Goal: Information Seeking & Learning: Understand process/instructions

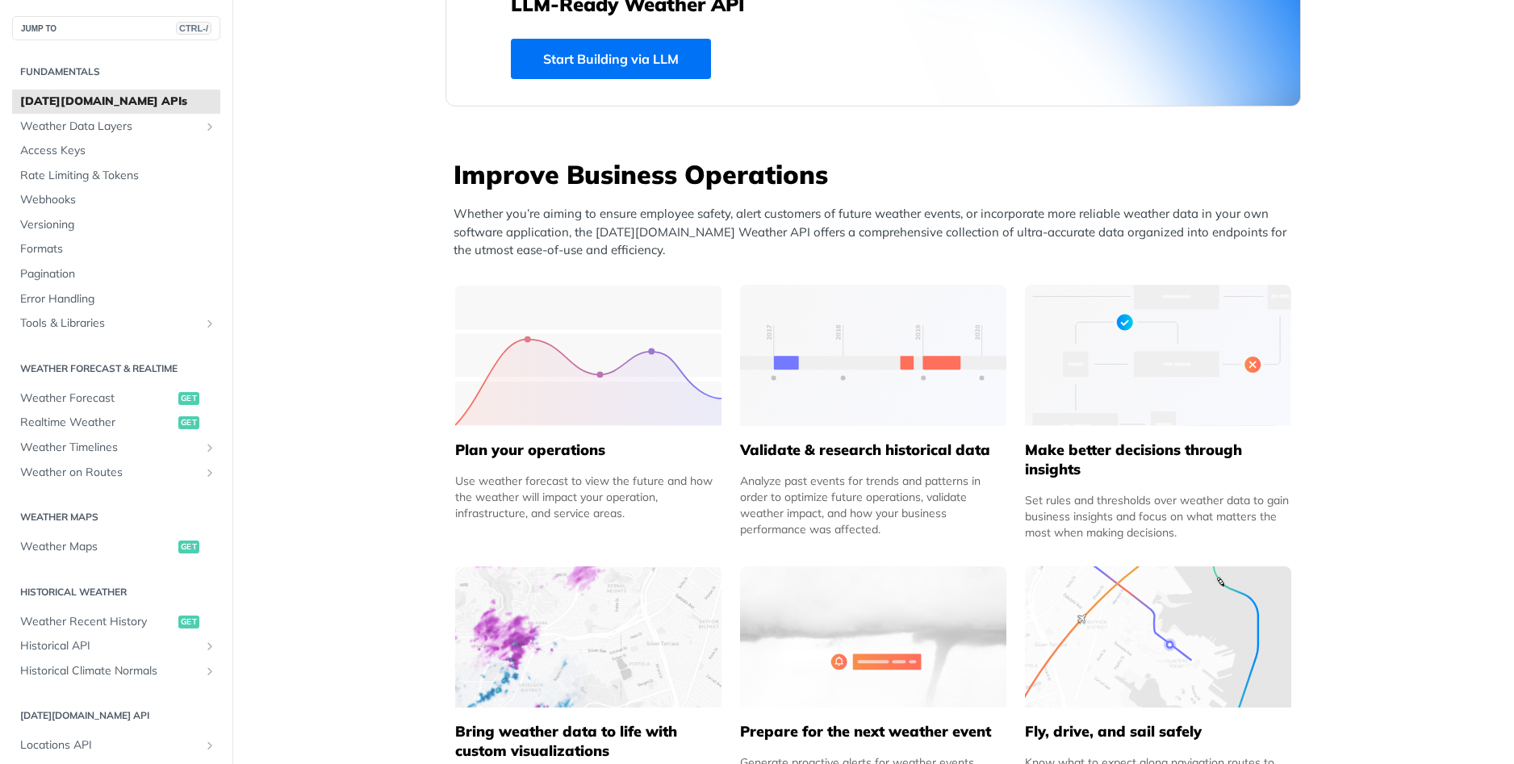
scroll to position [484, 0]
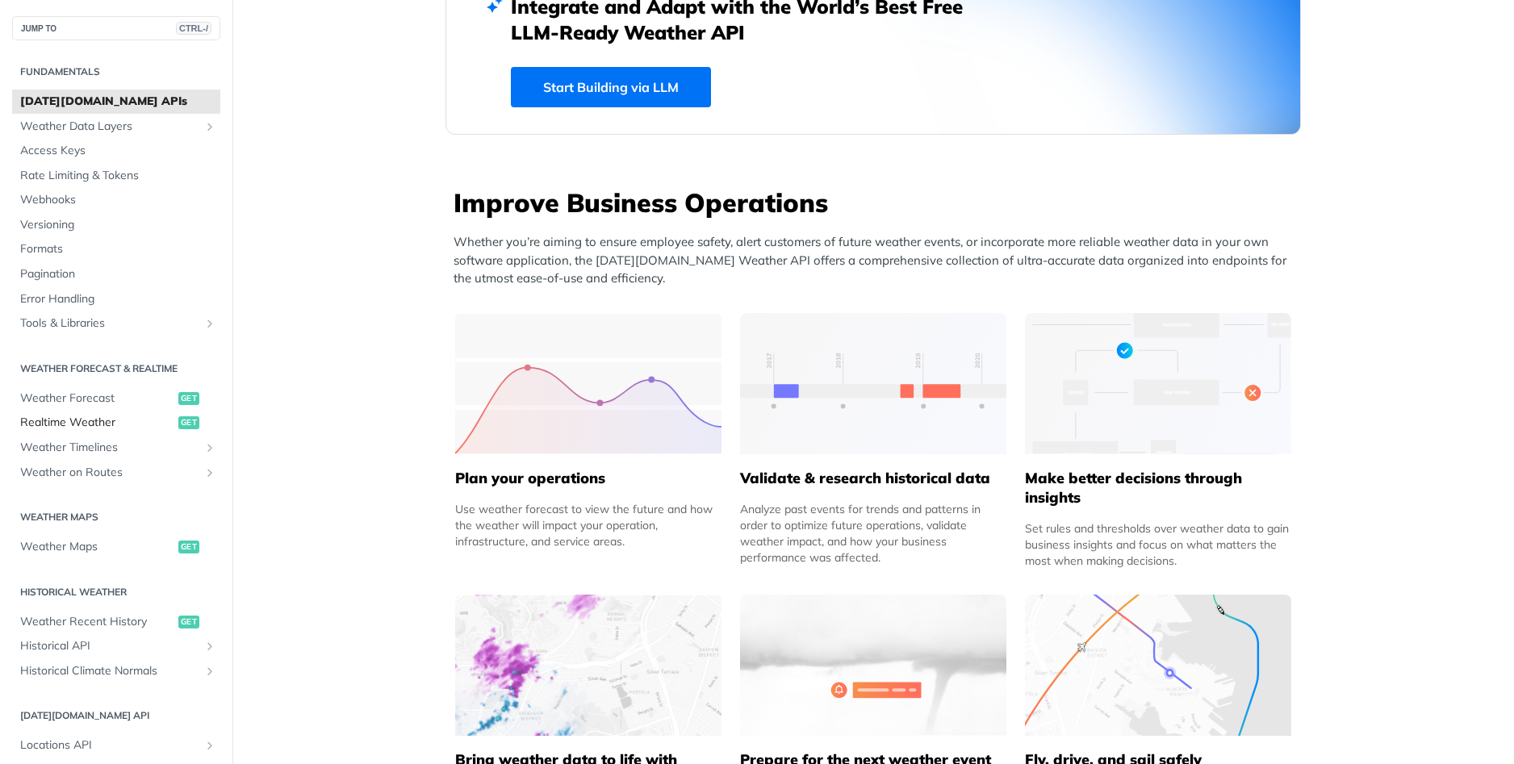
click at [71, 425] on span "Realtime Weather" at bounding box center [97, 423] width 154 height 16
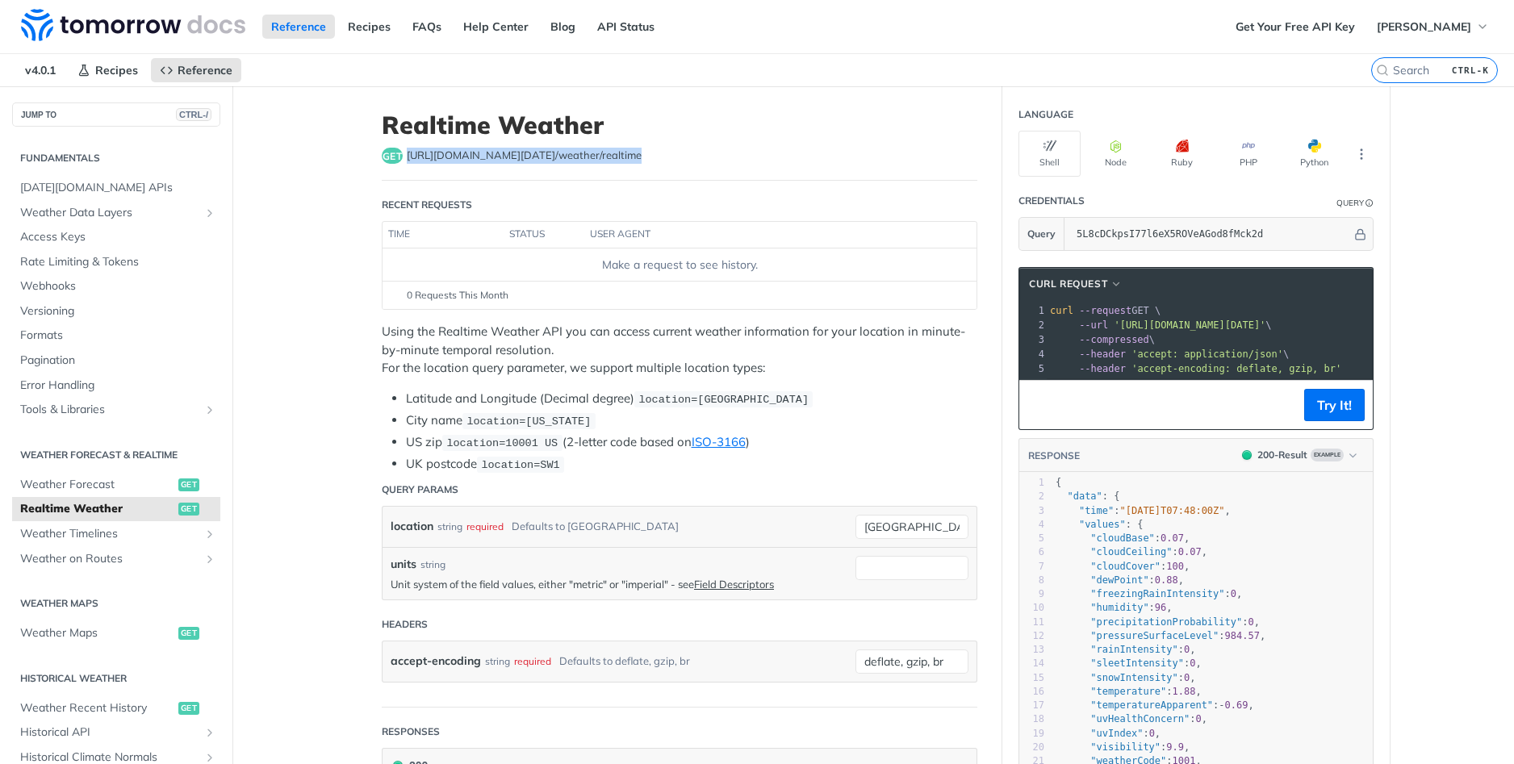
drag, startPoint x: 614, startPoint y: 156, endPoint x: 400, endPoint y: 153, distance: 213.9
click at [400, 153] on div "get https://api.tomorrow.io/v4 /weather/realtime" at bounding box center [680, 156] width 596 height 16
copy span "https://api.tomorrow.io/v4 /weather/realtime"
click at [1319, 421] on button "Try It!" at bounding box center [1334, 405] width 61 height 32
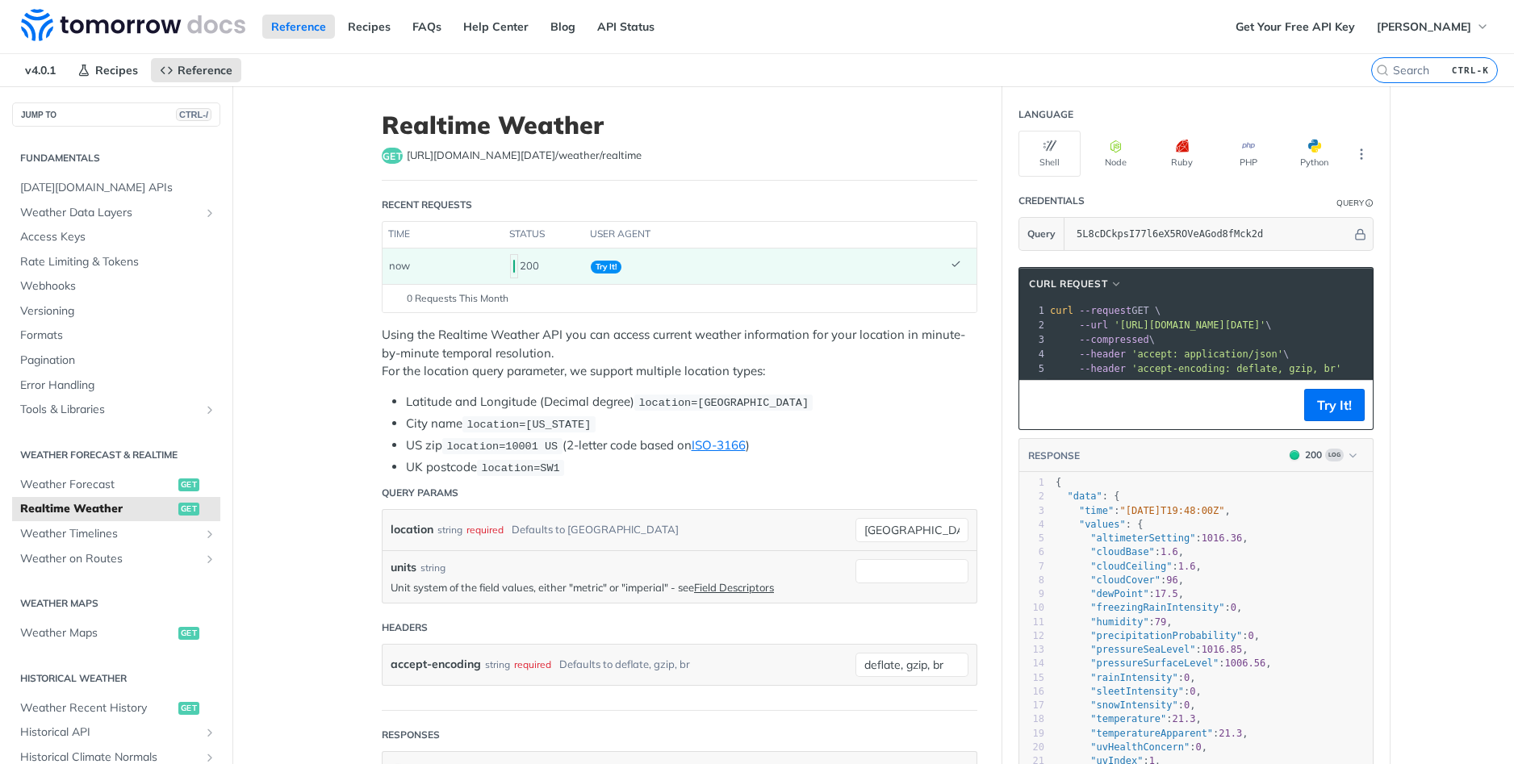
click at [951, 262] on icon at bounding box center [956, 264] width 10 height 10
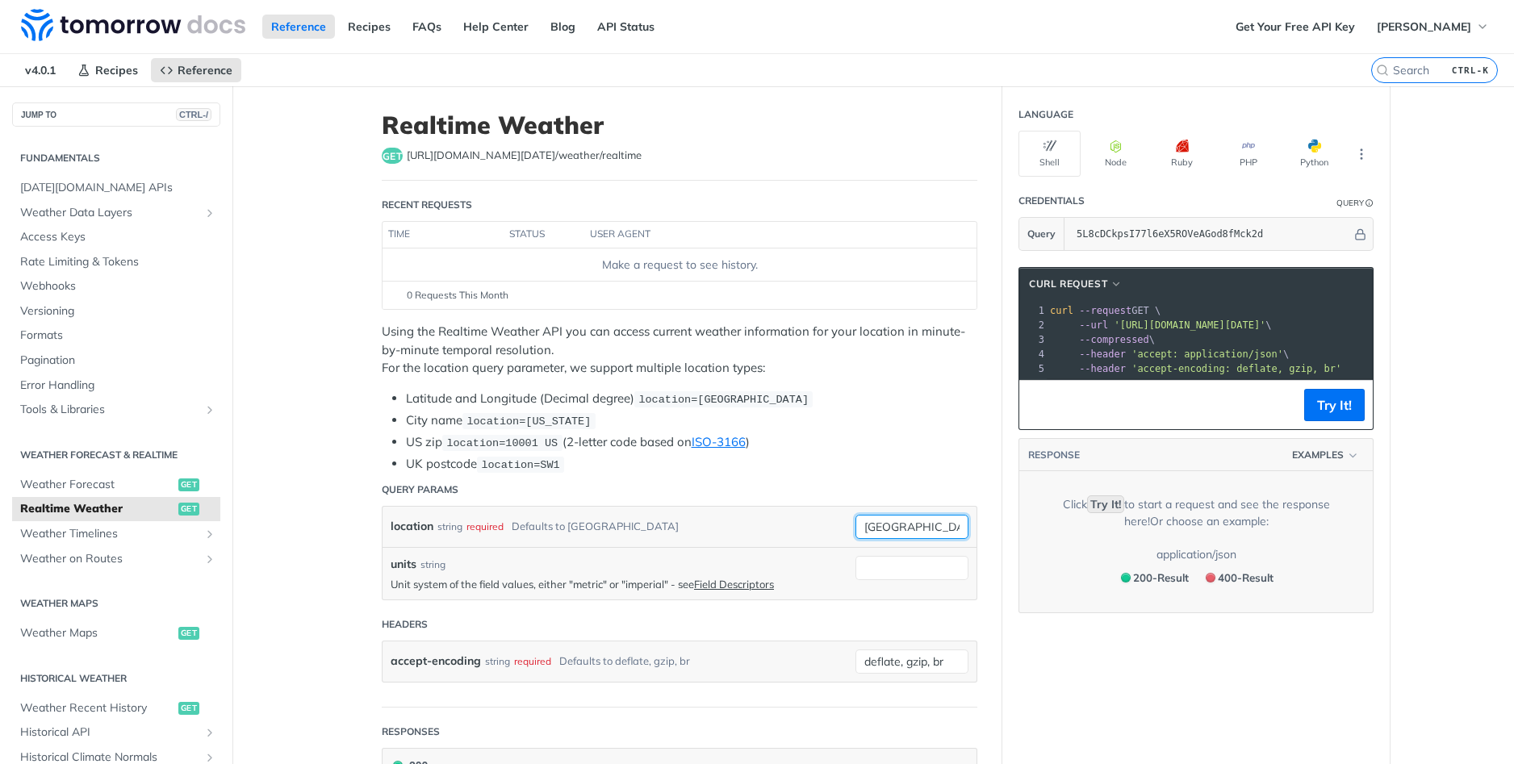
drag, startPoint x: 923, startPoint y: 523, endPoint x: 797, endPoint y: 515, distance: 127.0
click at [797, 515] on div "location string required Defaults to toronto toronto required type : string Use…" at bounding box center [680, 527] width 594 height 40
type input "[GEOGRAPHIC_DATA]"
click at [877, 568] on input "units" at bounding box center [912, 568] width 113 height 24
click at [927, 572] on input "metric" at bounding box center [912, 568] width 113 height 24
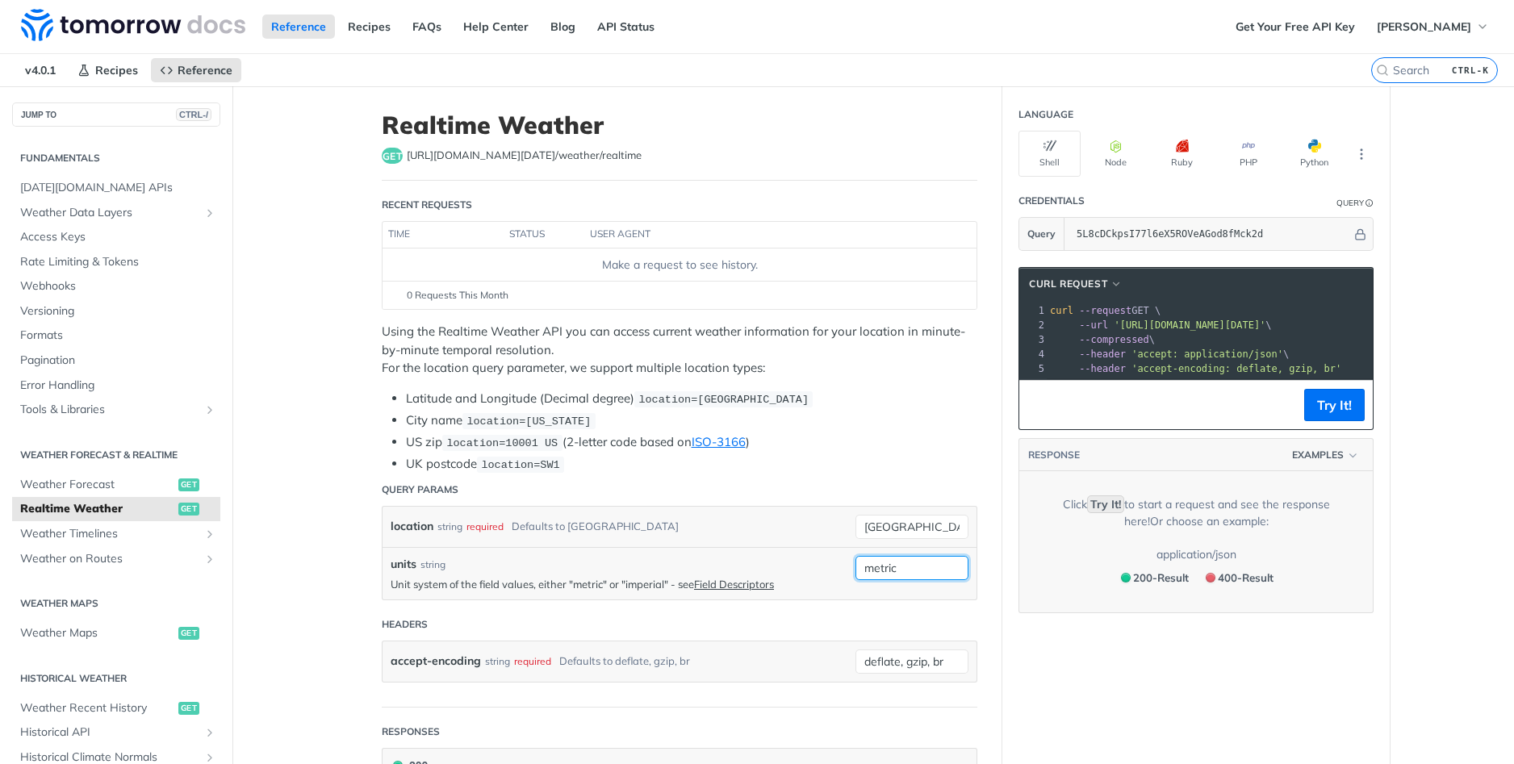
type input "metric"
click at [1041, 630] on section "cURL Request xxxxxxxxxx 1 curl --request GET \ 2 --url 'https://api.tomorrow.io…" at bounding box center [1195, 440] width 387 height 379
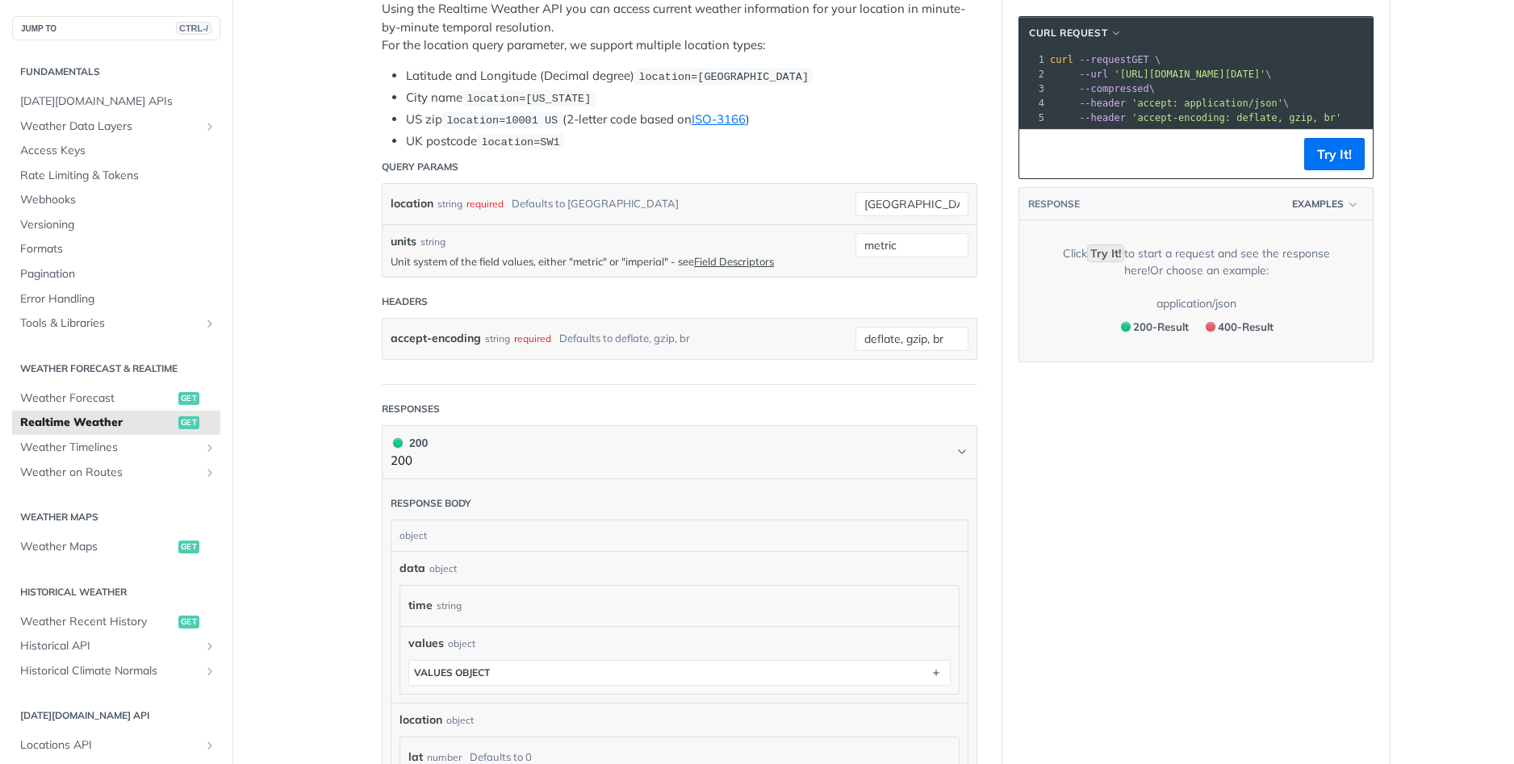
scroll to position [404, 0]
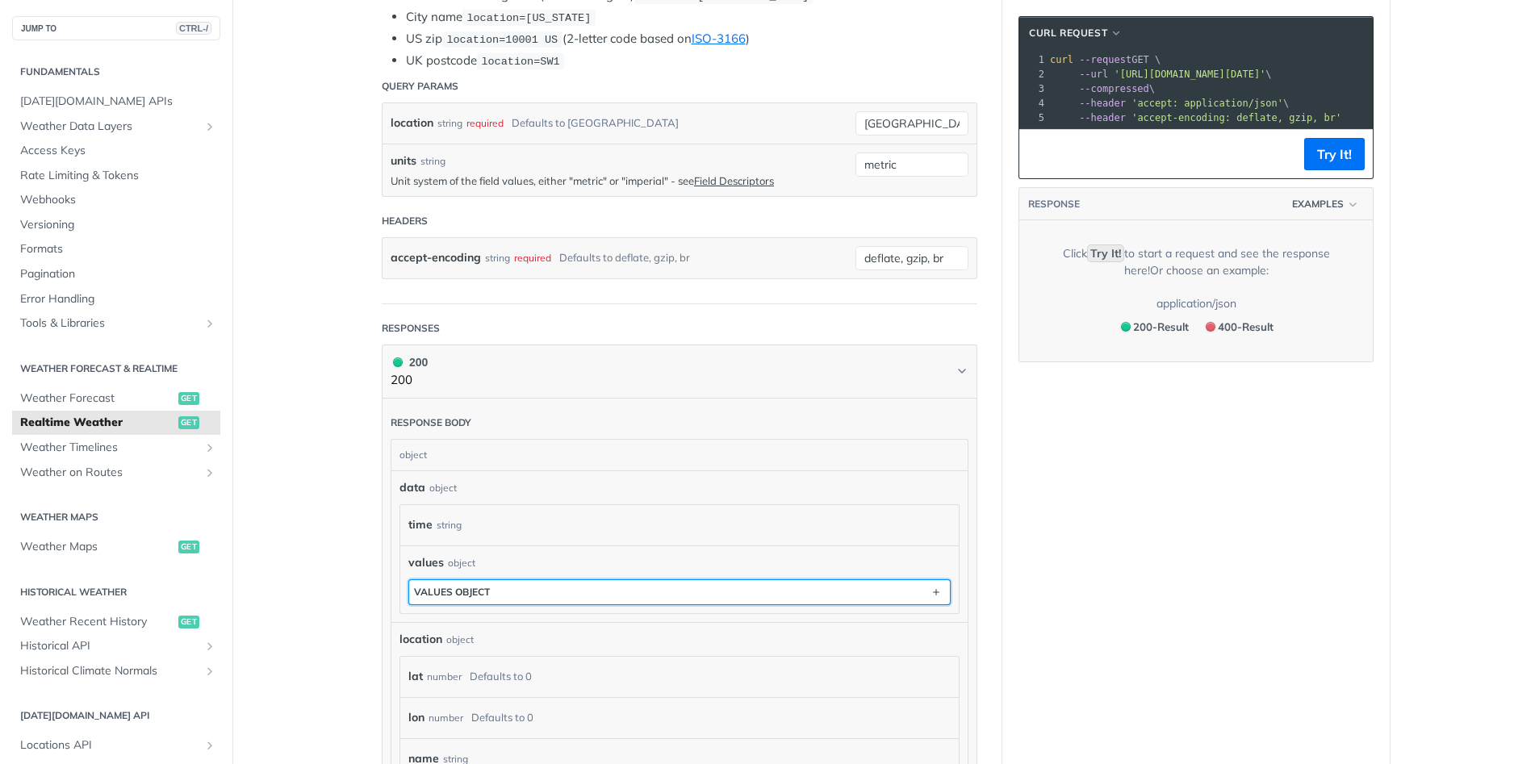
click at [861, 600] on button "values object" at bounding box center [679, 592] width 541 height 24
click at [854, 594] on button "values object" at bounding box center [679, 592] width 541 height 24
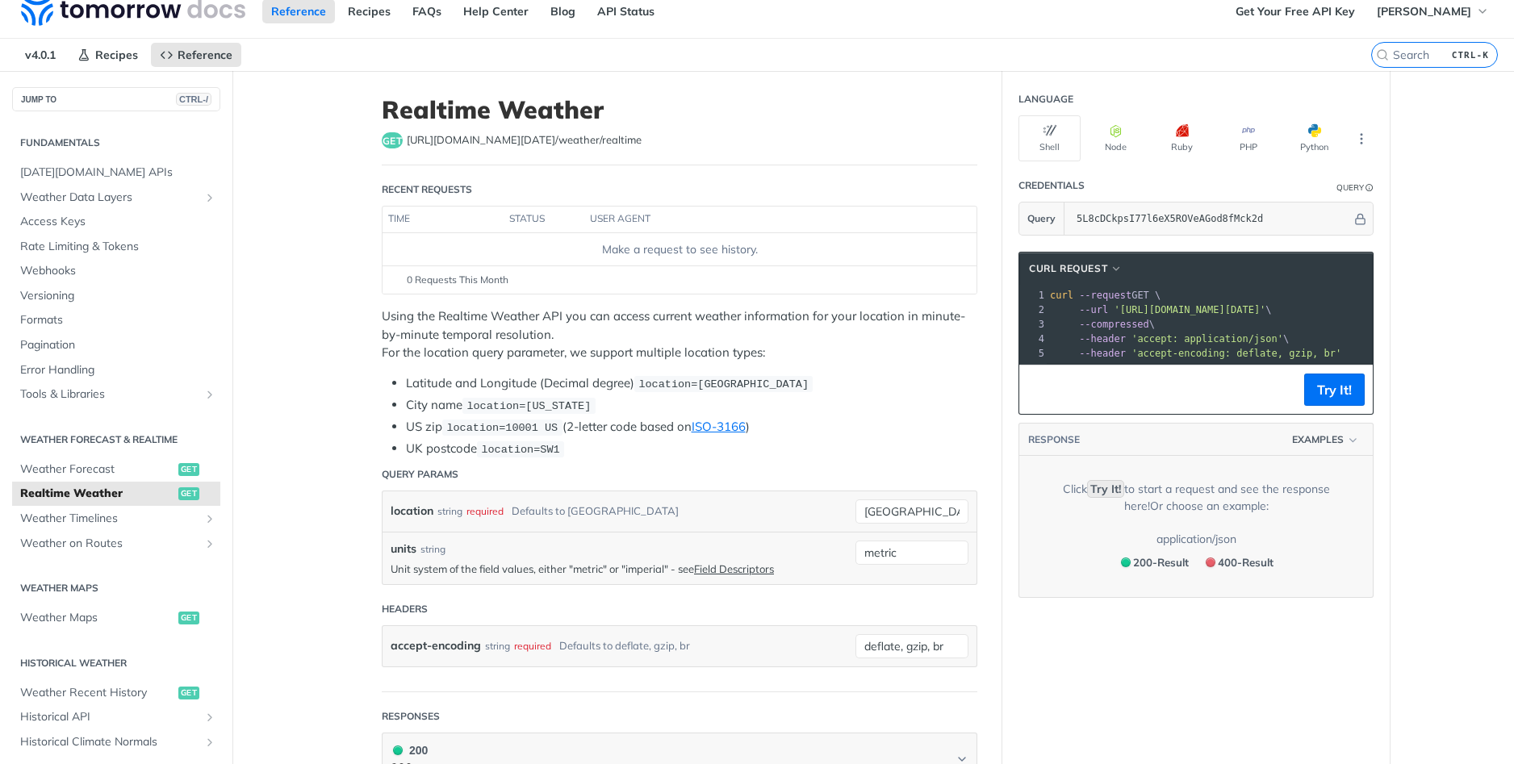
scroll to position [0, 0]
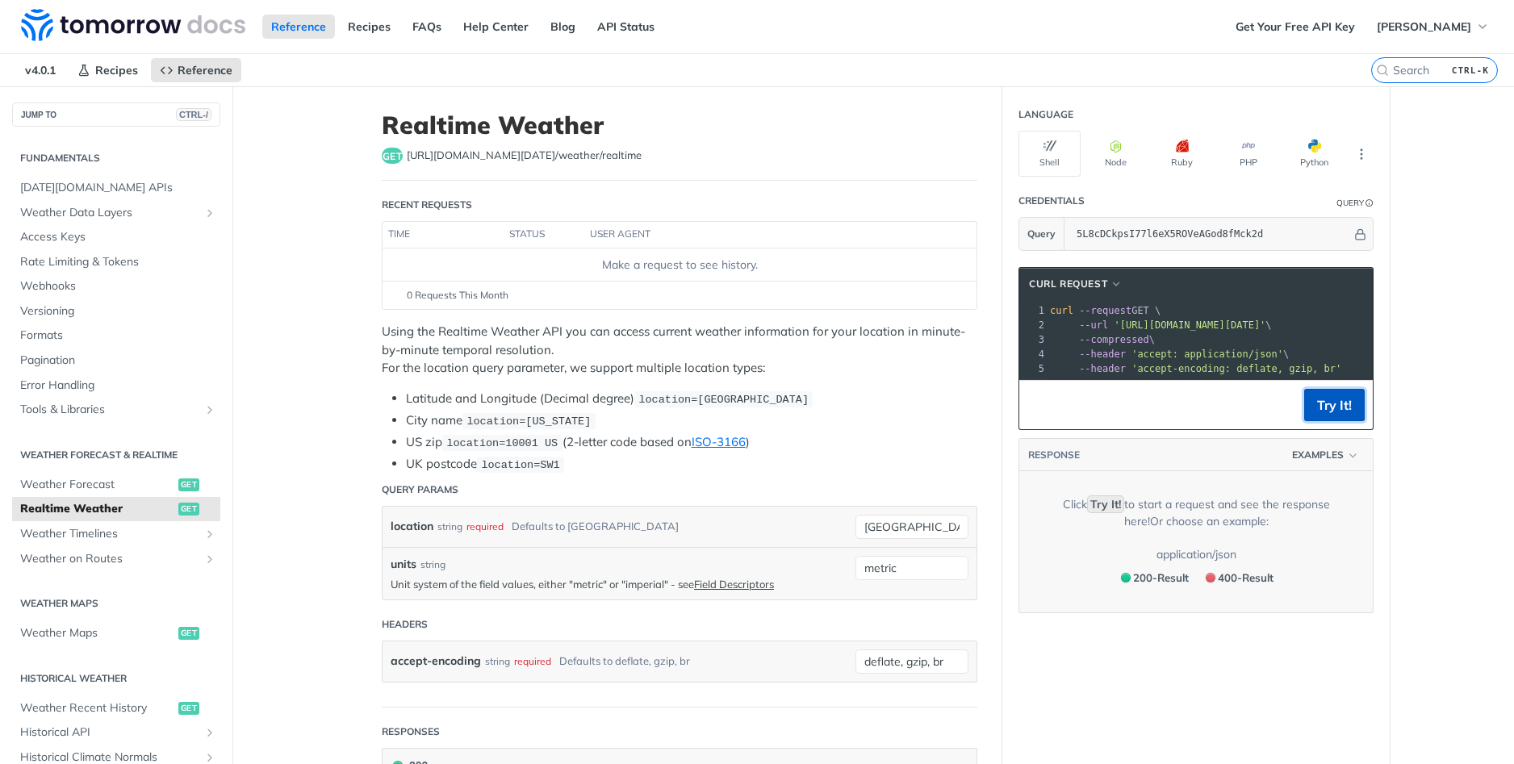
click at [1331, 420] on button "Try It!" at bounding box center [1334, 405] width 61 height 32
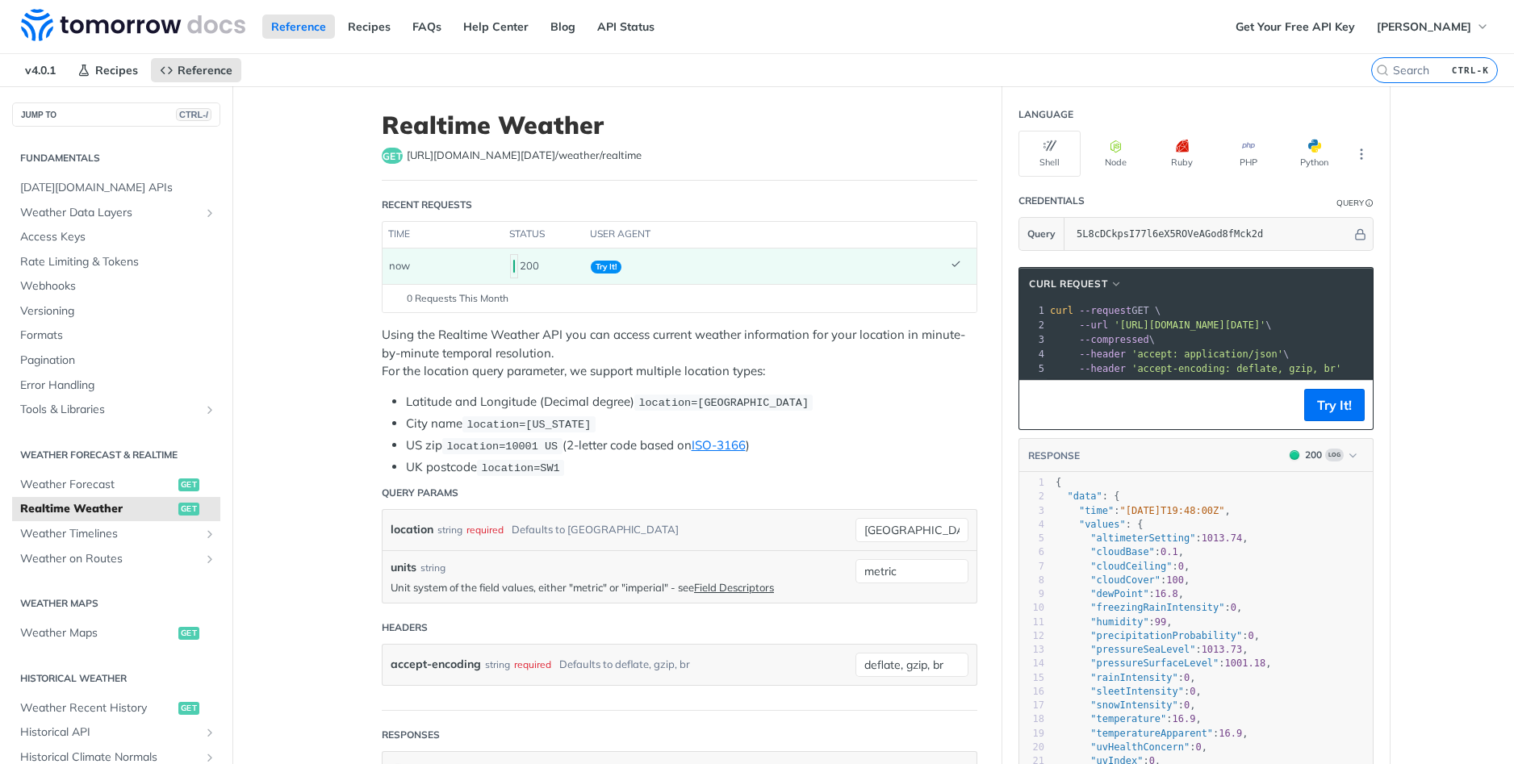
click at [605, 275] on td "Try It!" at bounding box center [764, 267] width 360 height 36
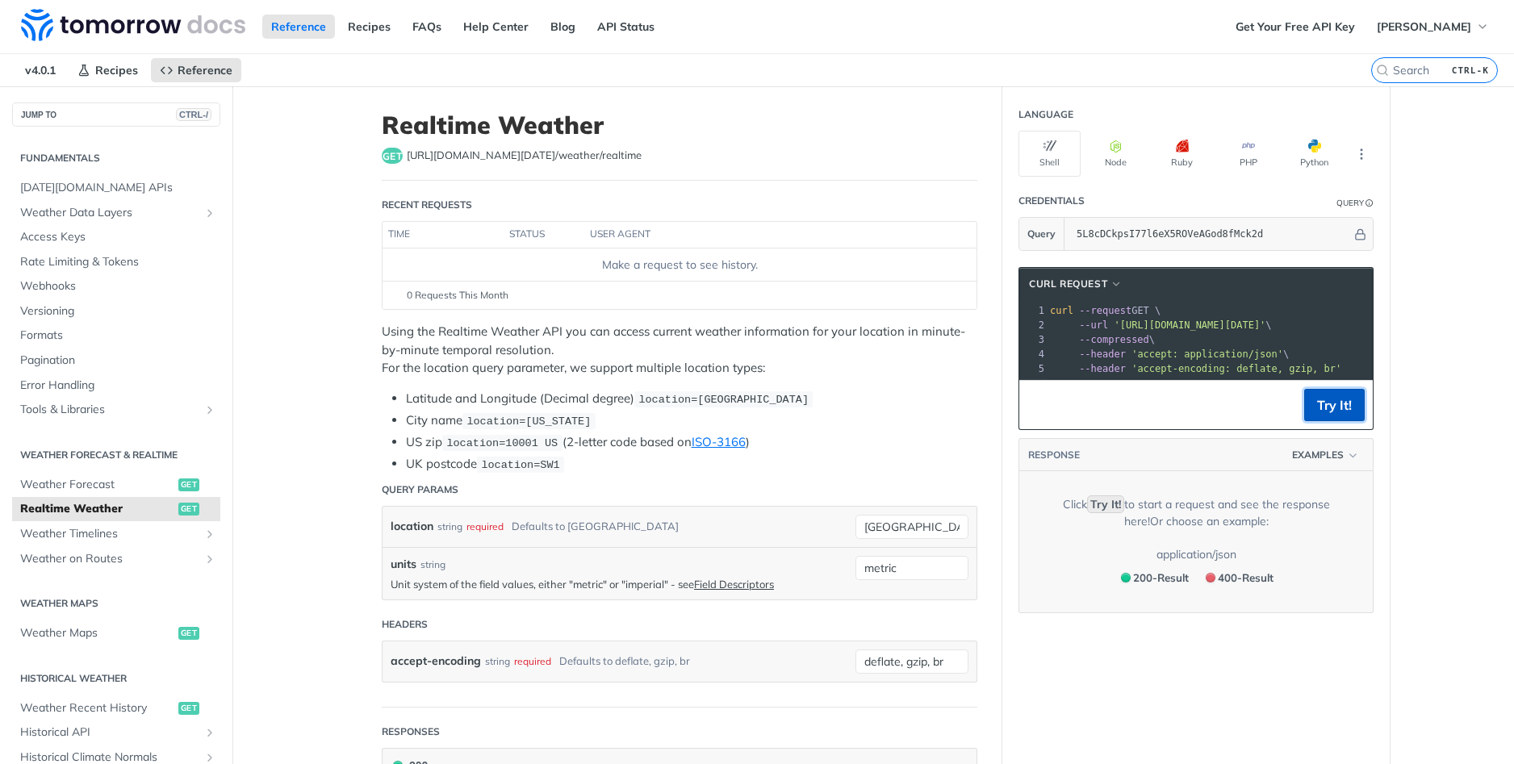
click at [1335, 419] on button "Try It!" at bounding box center [1334, 405] width 61 height 32
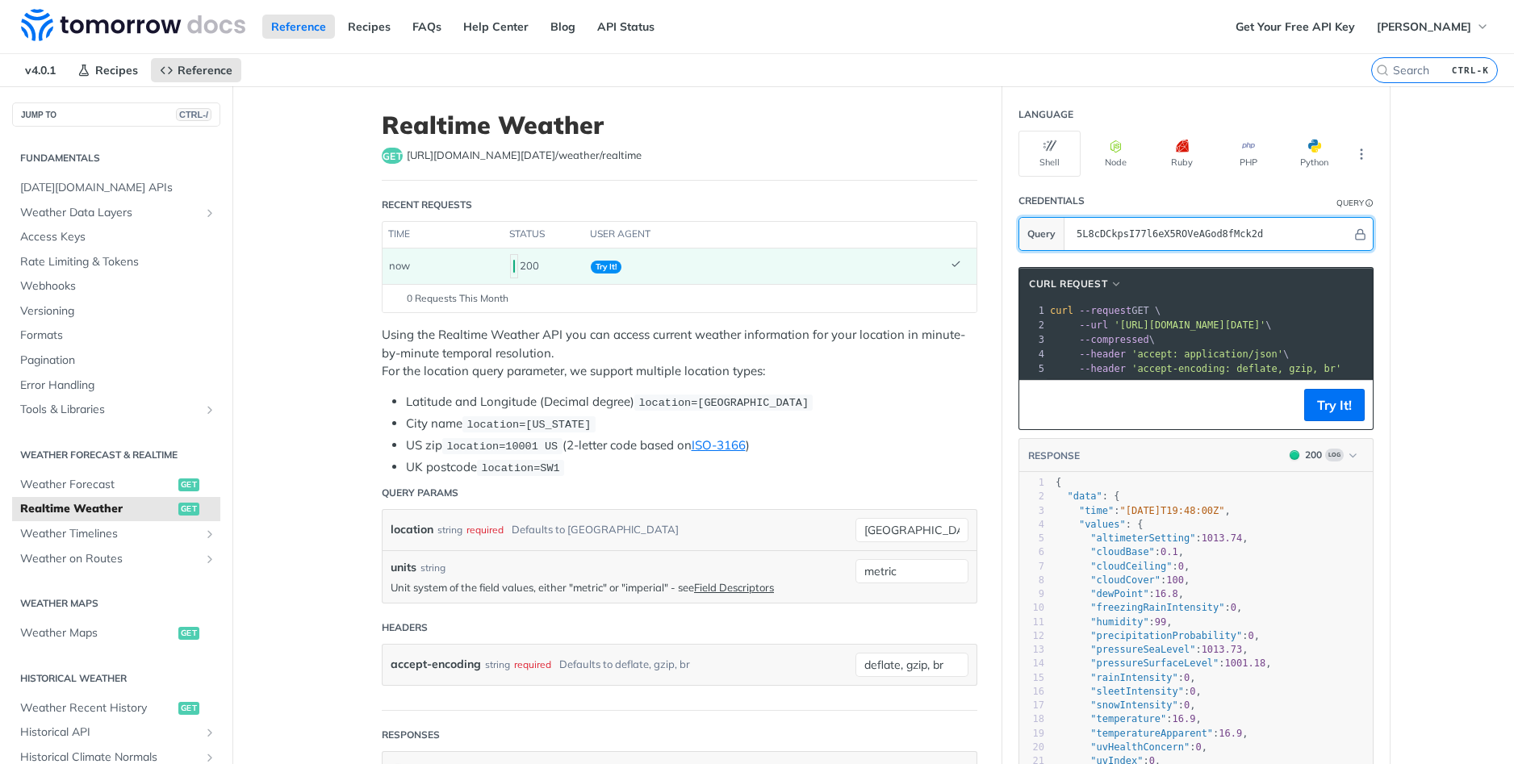
click at [1052, 237] on section "Query 5L8cDCkpsI77l6eX5ROVeAGod8fMck2d" at bounding box center [1196, 234] width 355 height 34
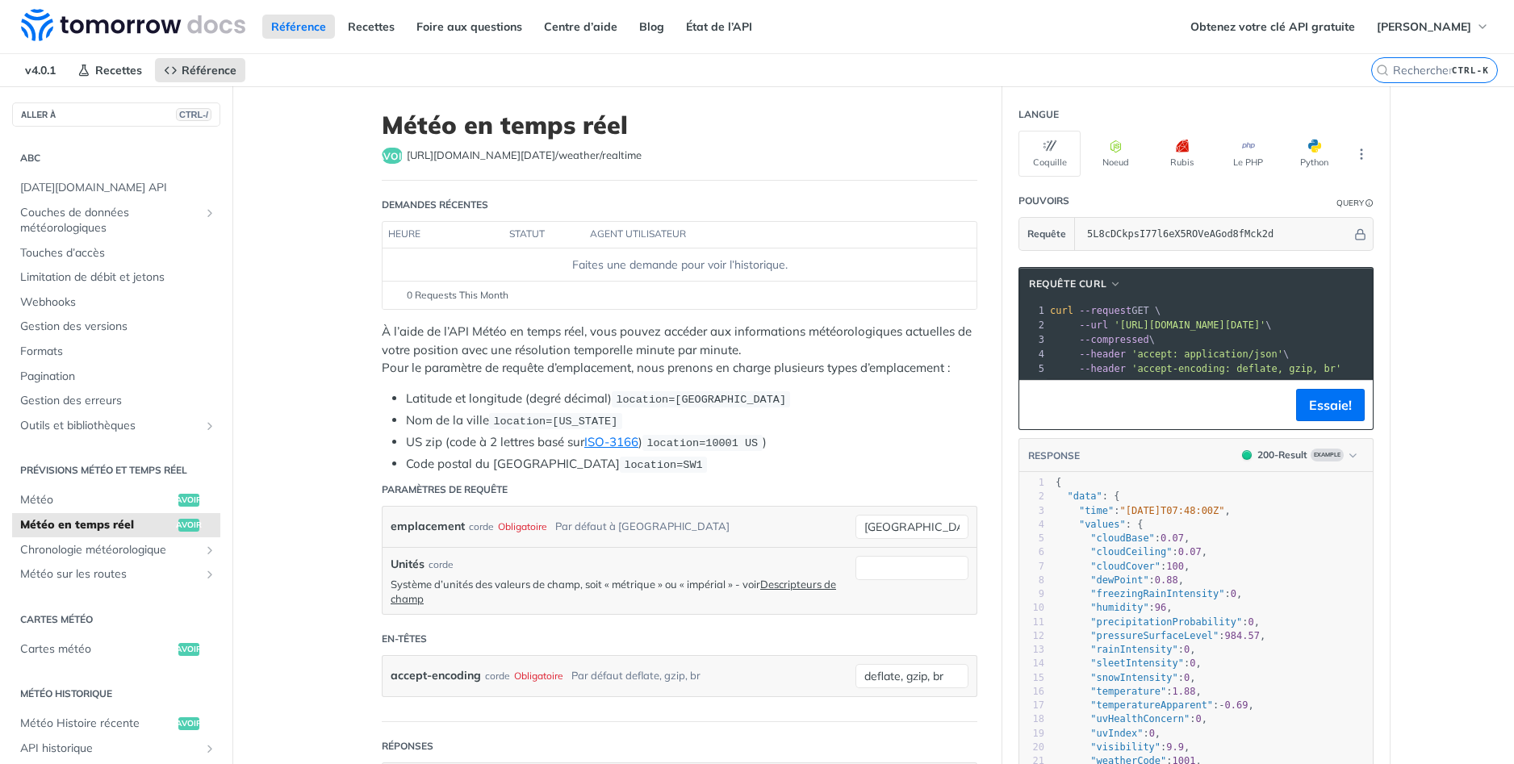
click at [655, 397] on span "location=[GEOGRAPHIC_DATA]" at bounding box center [701, 400] width 170 height 12
drag, startPoint x: 889, startPoint y: 527, endPoint x: 755, endPoint y: 525, distance: 133.2
click at [755, 525] on div "emplacement corde Obligatoire Par défaut à toronto toronto Obligatoire type : c…" at bounding box center [680, 527] width 594 height 40
click at [918, 523] on input "[GEOGRAPHIC_DATA]" at bounding box center [912, 527] width 113 height 24
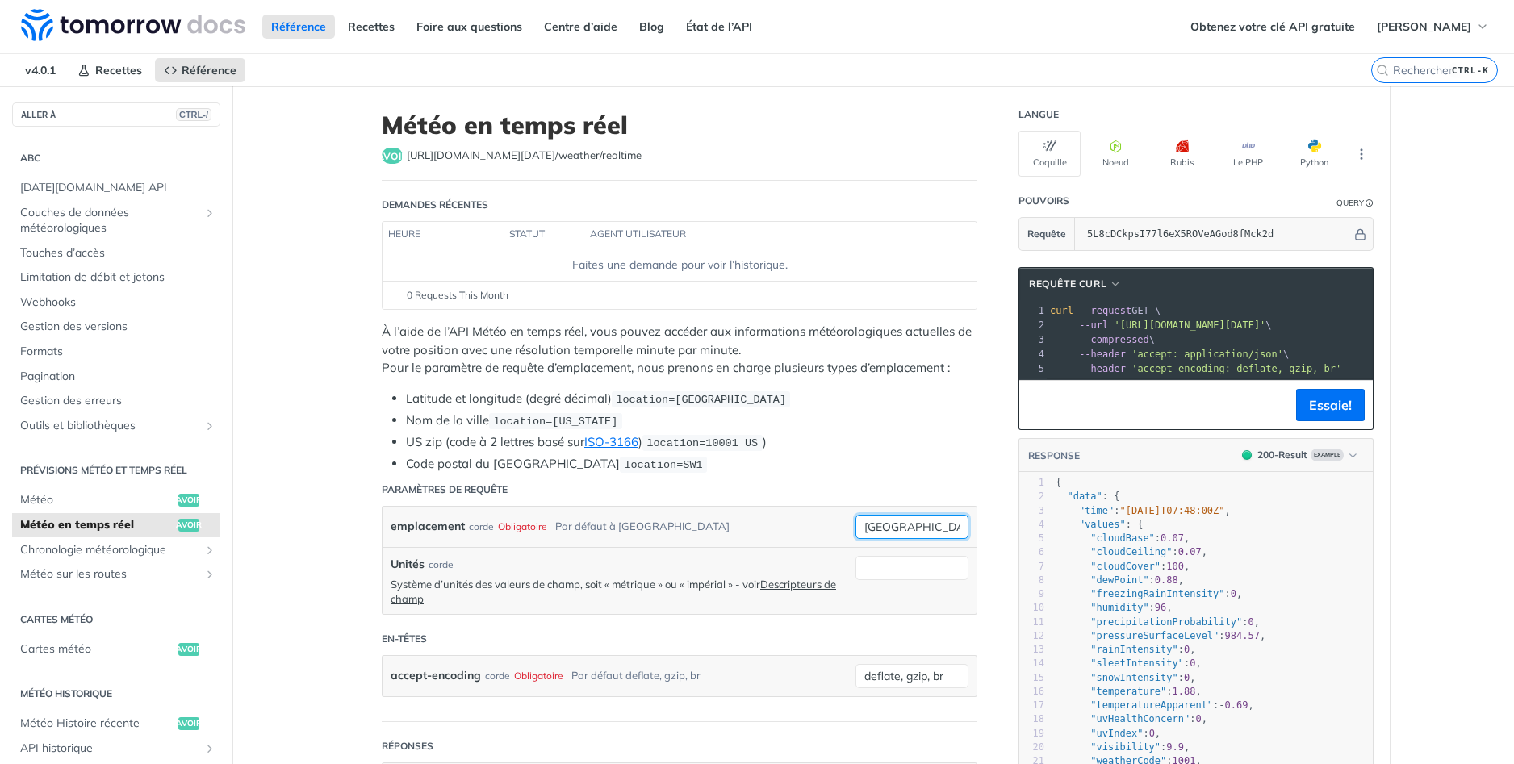
type input "[GEOGRAPHIC_DATA]"
click at [923, 565] on input "Unités" at bounding box center [912, 568] width 113 height 24
click at [897, 516] on input "[GEOGRAPHIC_DATA]" at bounding box center [912, 527] width 113 height 24
click at [699, 486] on header "Paramètres de requête" at bounding box center [680, 490] width 596 height 32
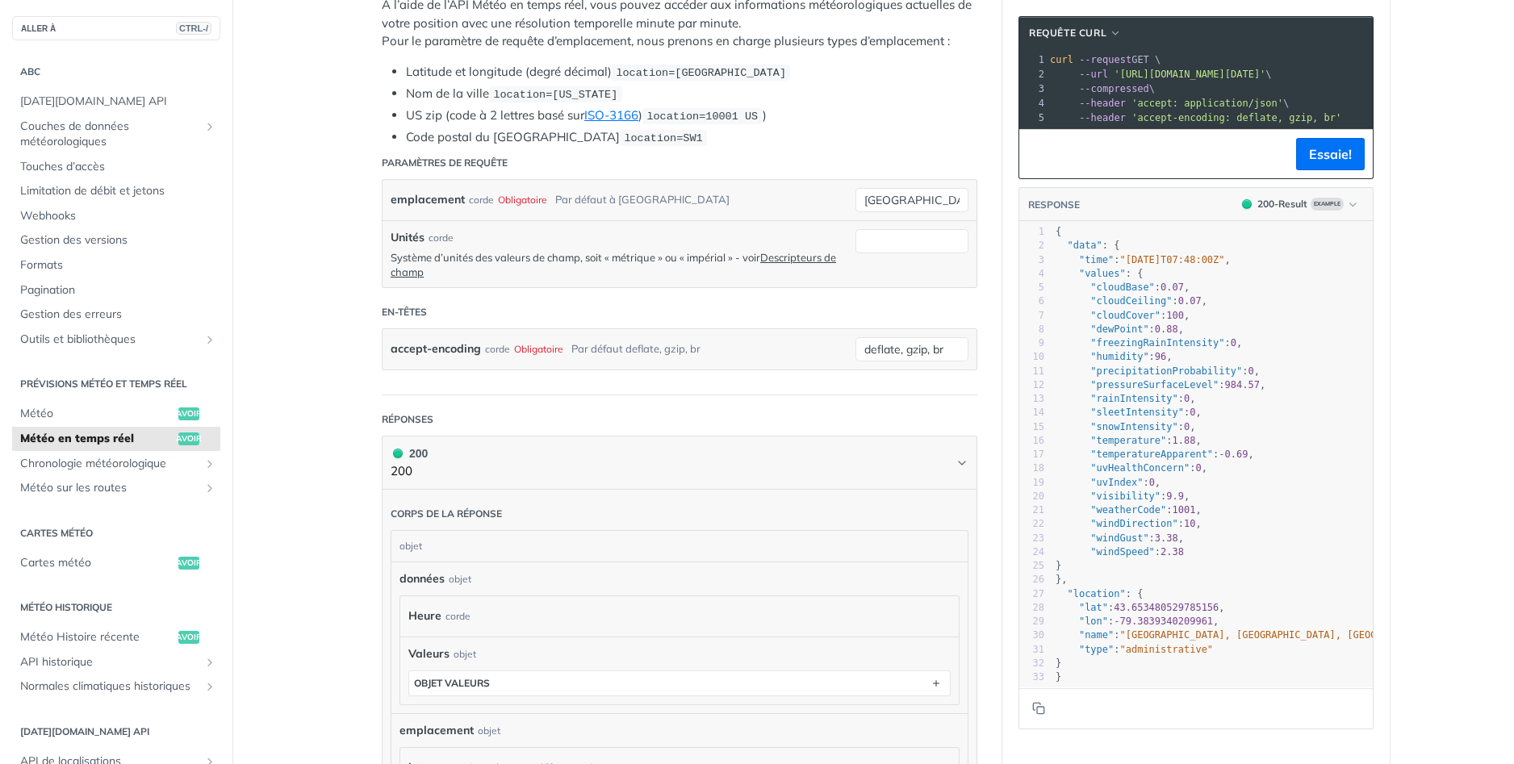
scroll to position [323, 0]
click at [914, 347] on input "deflate, gzip, br" at bounding box center [912, 353] width 113 height 24
click at [943, 353] on input "deflate, gzip, br" at bounding box center [912, 353] width 113 height 24
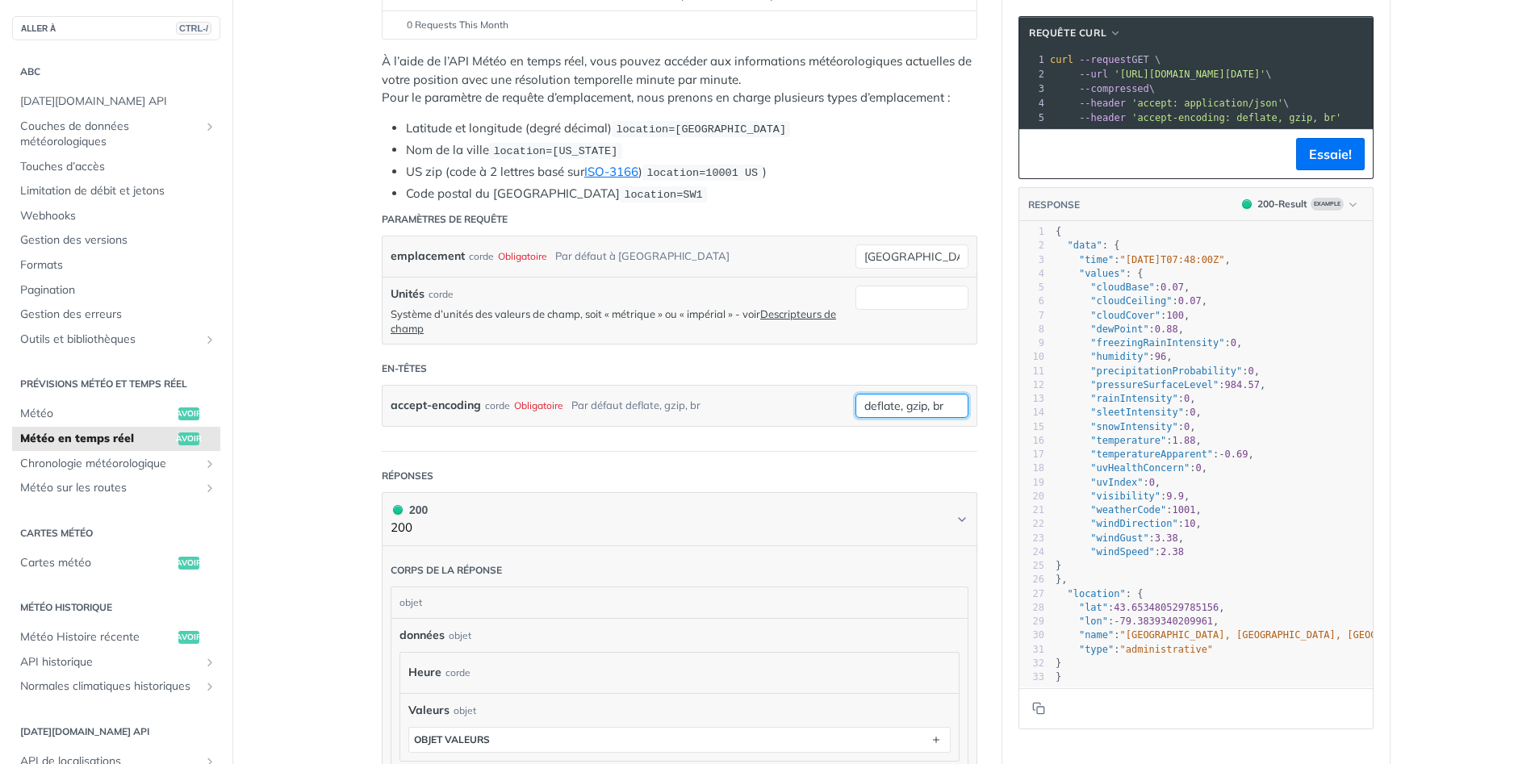
scroll to position [161, 0]
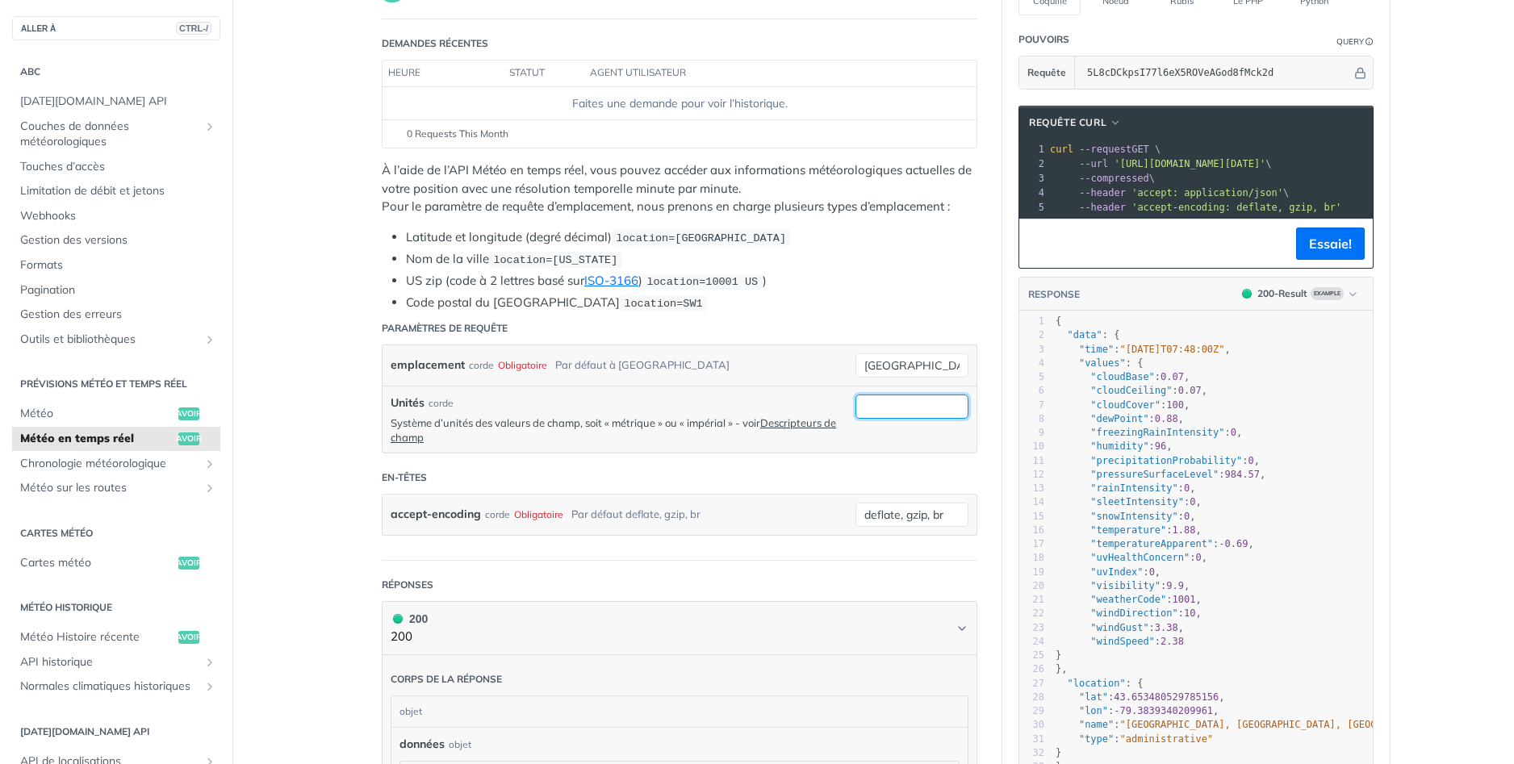
click at [891, 408] on input "Unités" at bounding box center [912, 407] width 113 height 24
type input "m"
drag, startPoint x: 865, startPoint y: 361, endPoint x: 876, endPoint y: 362, distance: 10.5
click at [865, 361] on input "[GEOGRAPHIC_DATA]" at bounding box center [912, 366] width 113 height 24
click at [921, 369] on input "[GEOGRAPHIC_DATA]" at bounding box center [912, 366] width 113 height 24
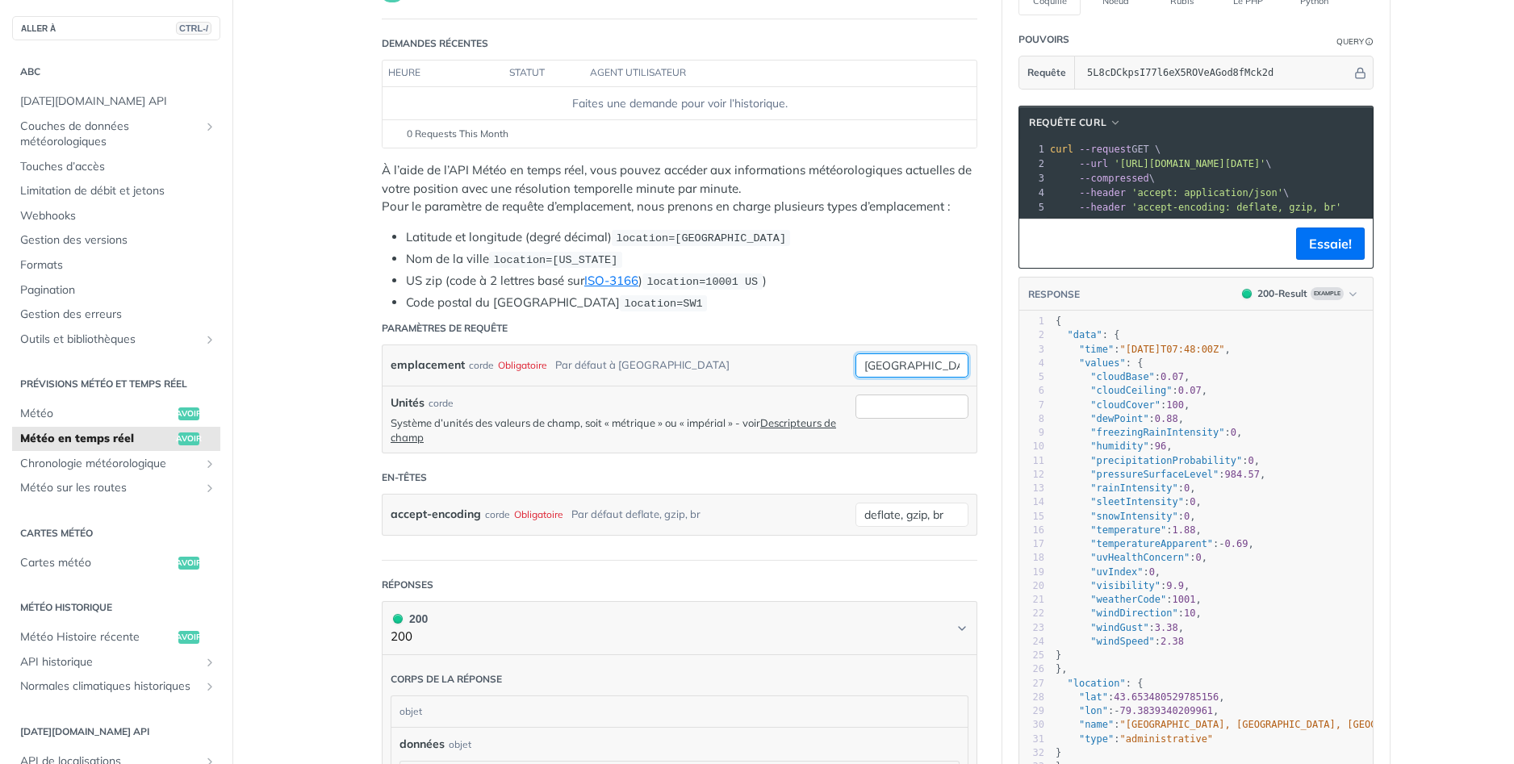
type input "[GEOGRAPHIC_DATA]"
click at [886, 405] on input "Unités" at bounding box center [912, 407] width 113 height 24
click at [804, 424] on link "Descripteurs de champ" at bounding box center [614, 429] width 446 height 27
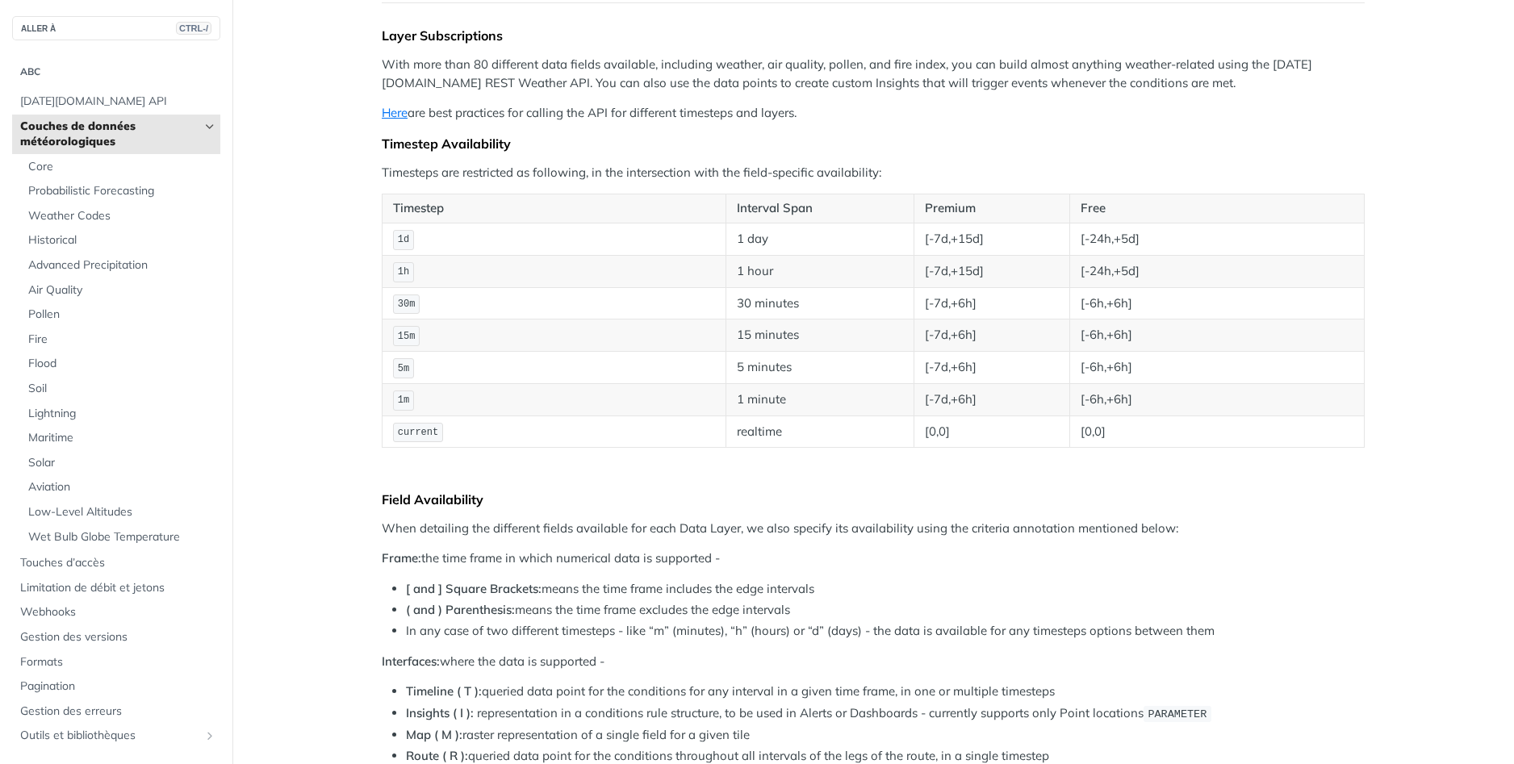
scroll to position [1471, 0]
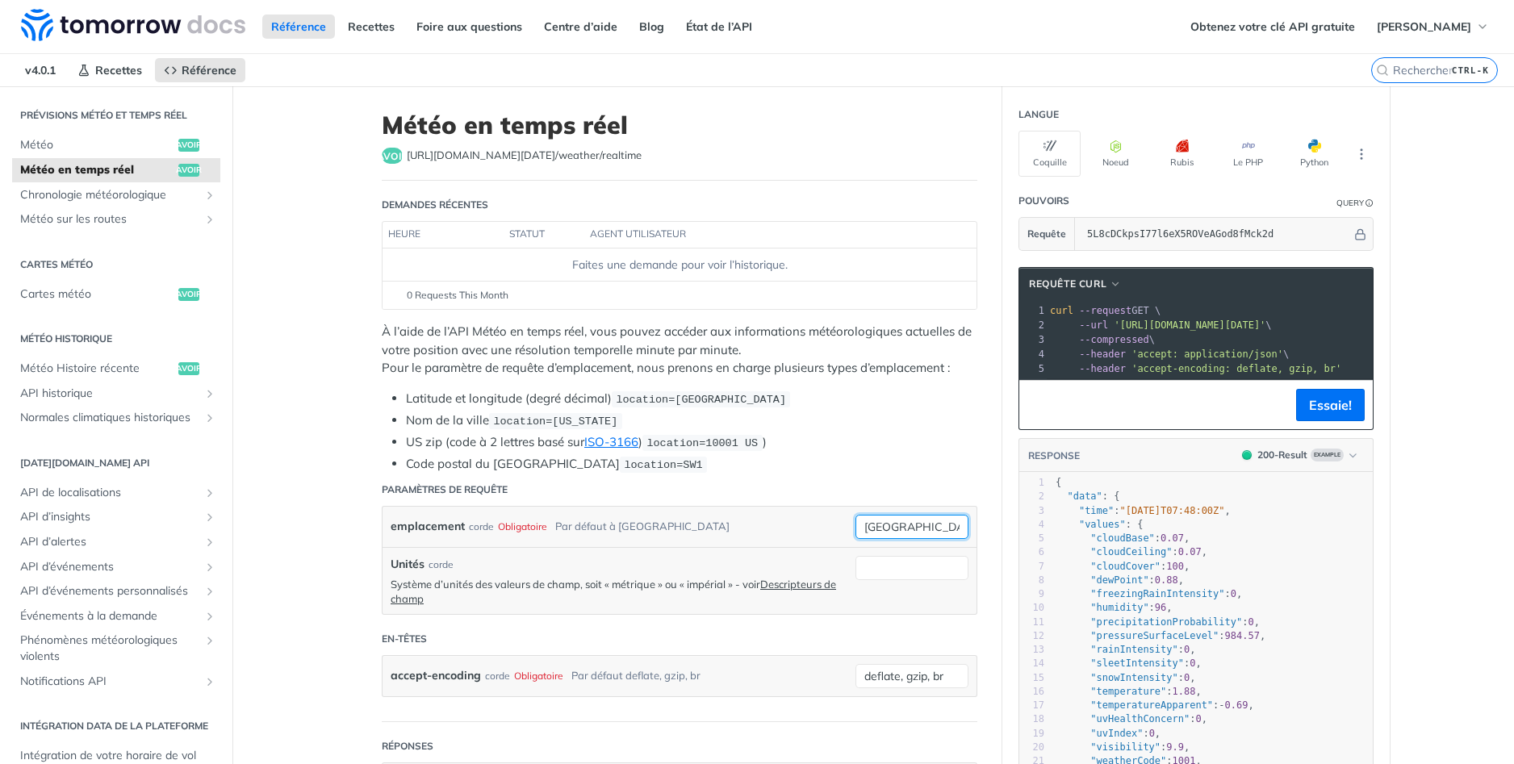
drag, startPoint x: 910, startPoint y: 522, endPoint x: 789, endPoint y: 517, distance: 120.4
click at [789, 517] on div "emplacement corde Obligatoire Par défaut à toronto toronto Obligatoire type : c…" at bounding box center [680, 527] width 594 height 40
type input "[GEOGRAPHIC_DATA]"
click at [862, 570] on input "Unités" at bounding box center [912, 568] width 113 height 24
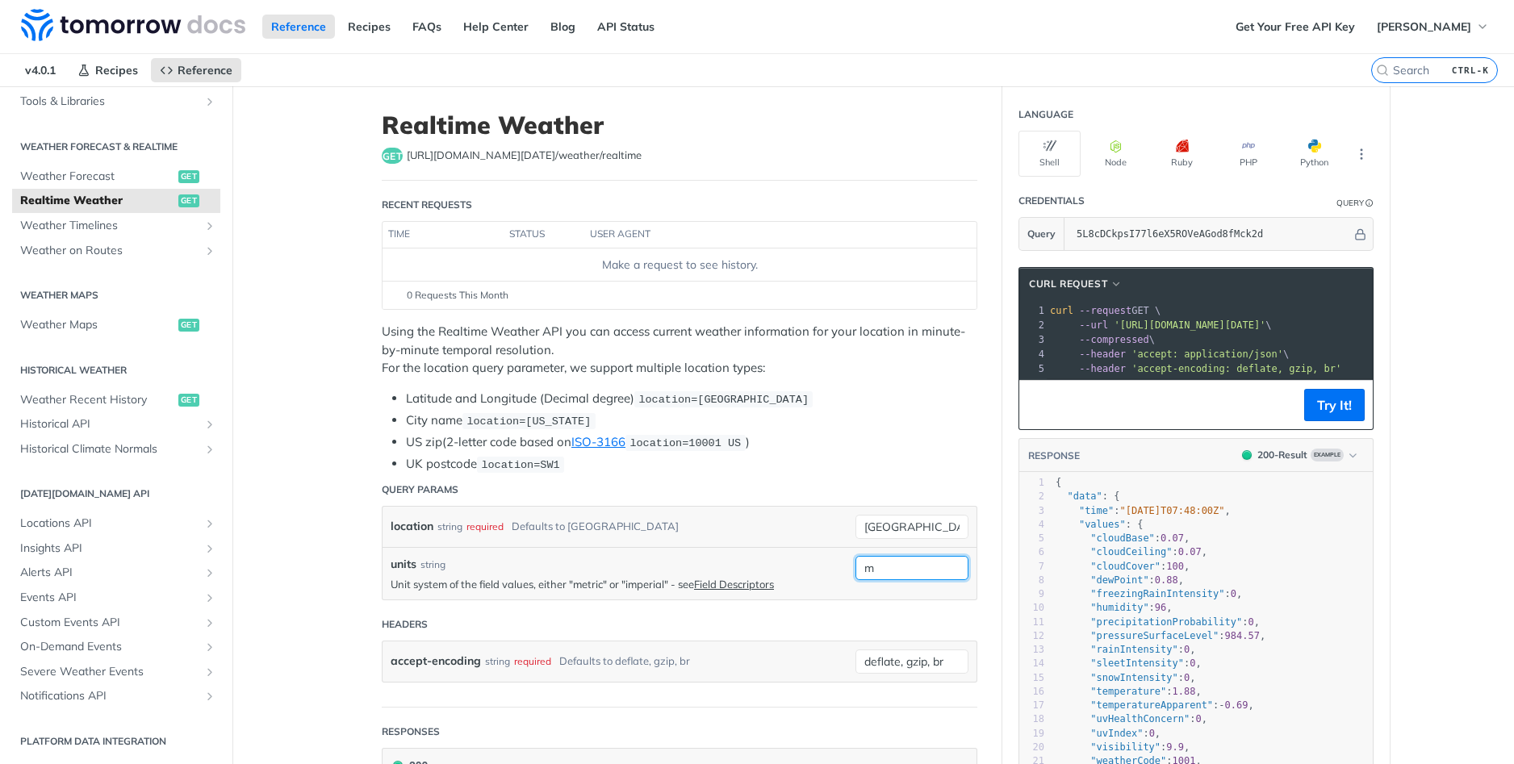
click at [882, 565] on input "m" at bounding box center [912, 568] width 113 height 24
type input "metric"
click at [793, 618] on header "Headers" at bounding box center [680, 625] width 596 height 32
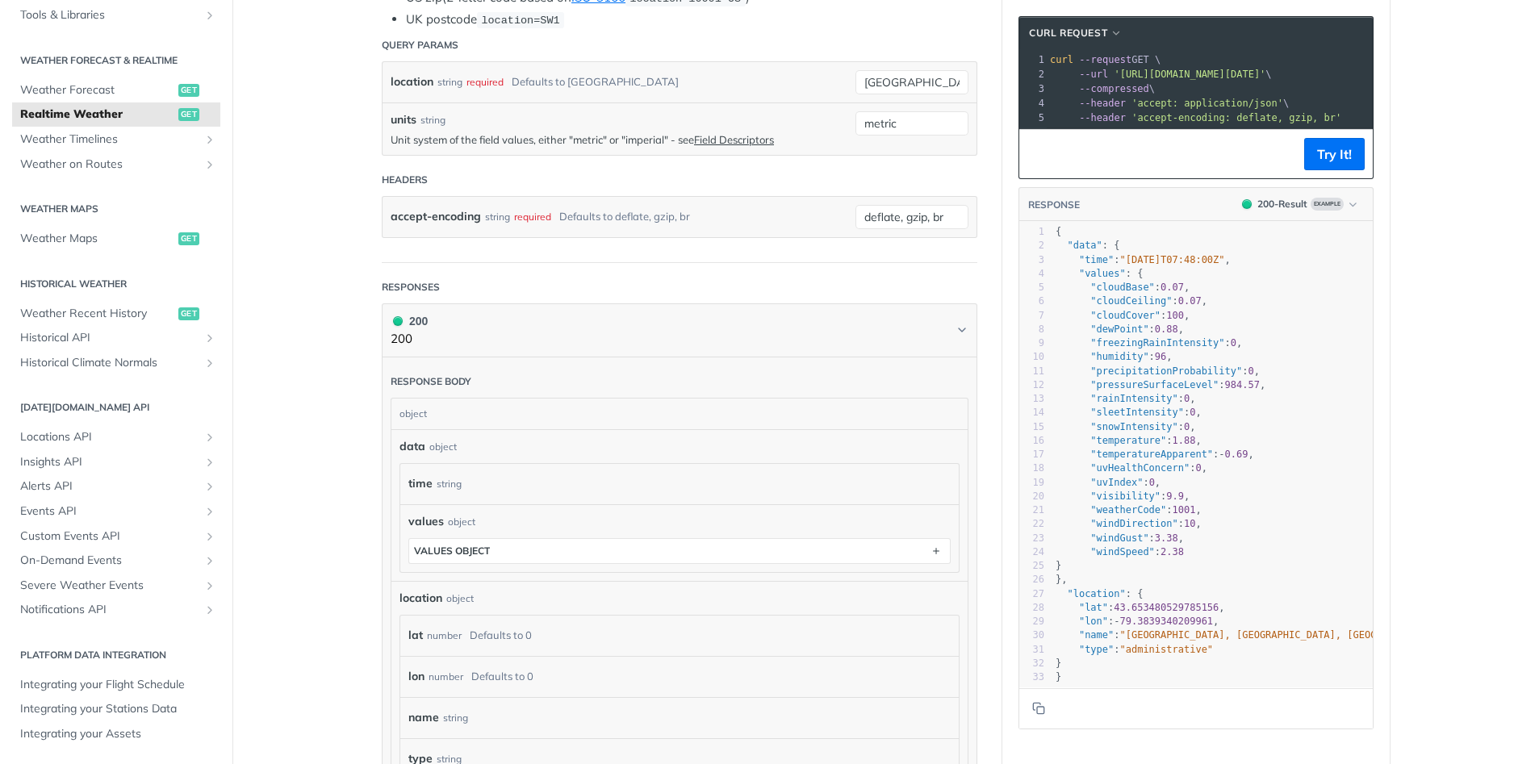
scroll to position [484, 0]
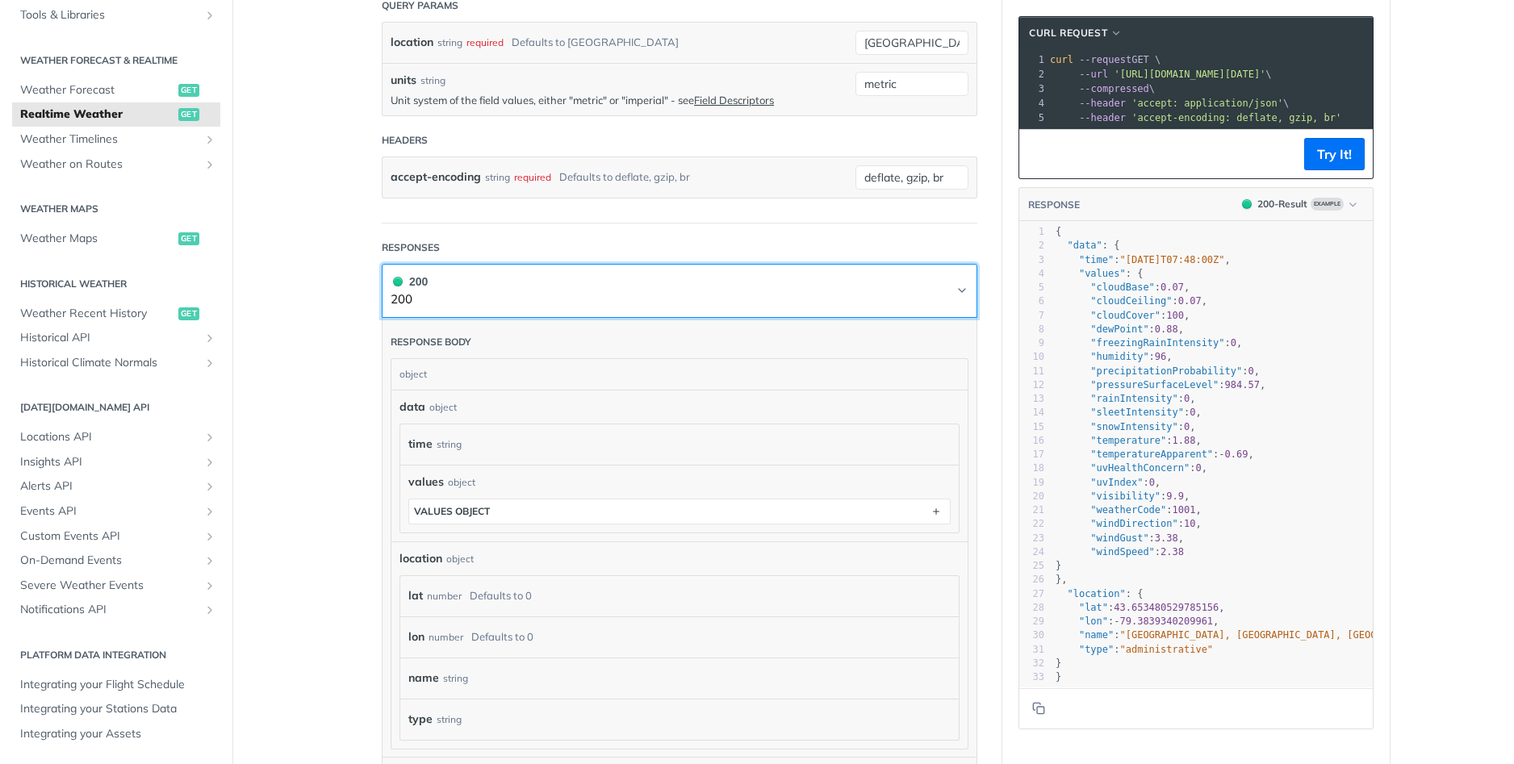
click at [453, 293] on button "200 200" at bounding box center [680, 291] width 578 height 36
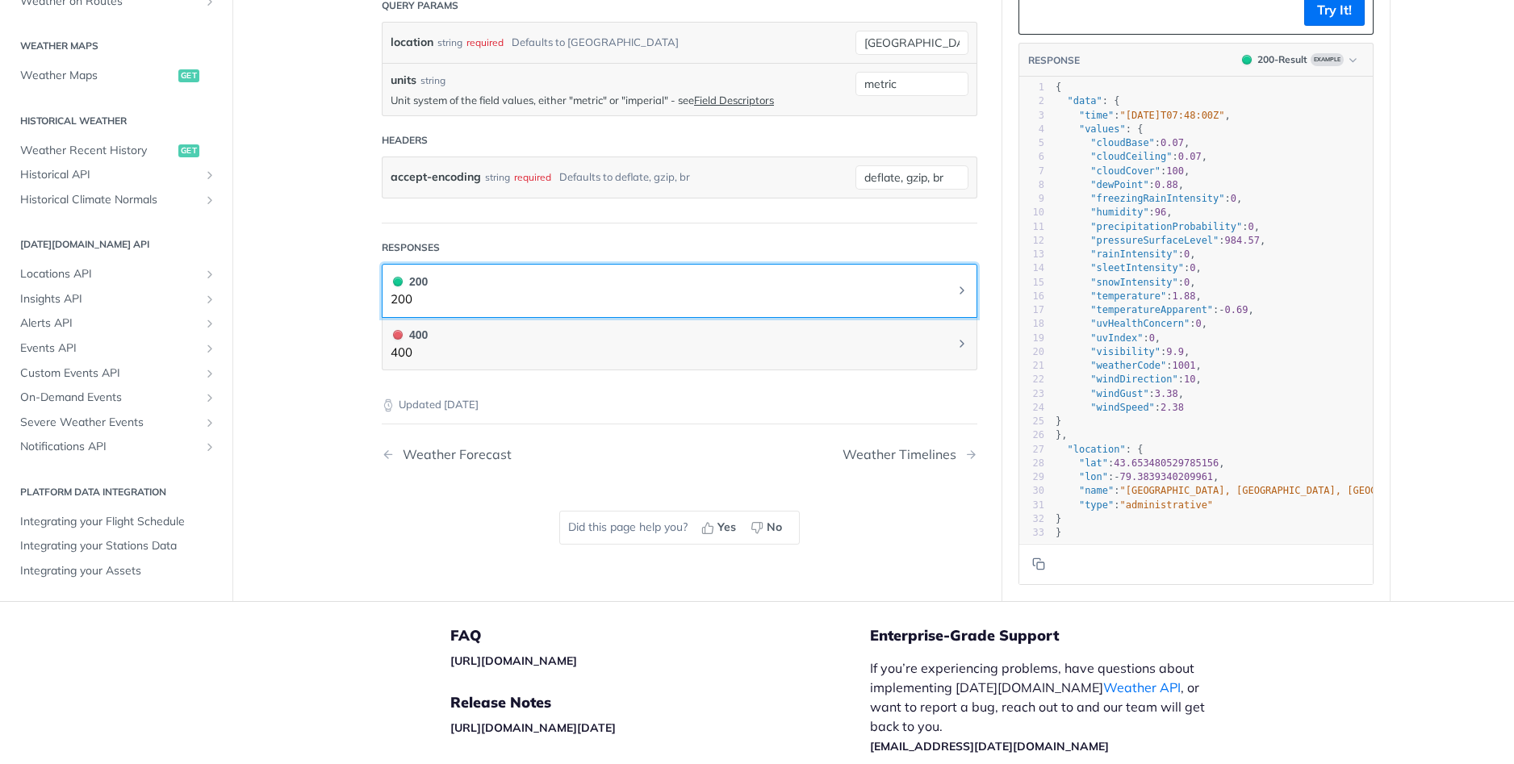
click at [453, 293] on button "200 200" at bounding box center [680, 291] width 578 height 36
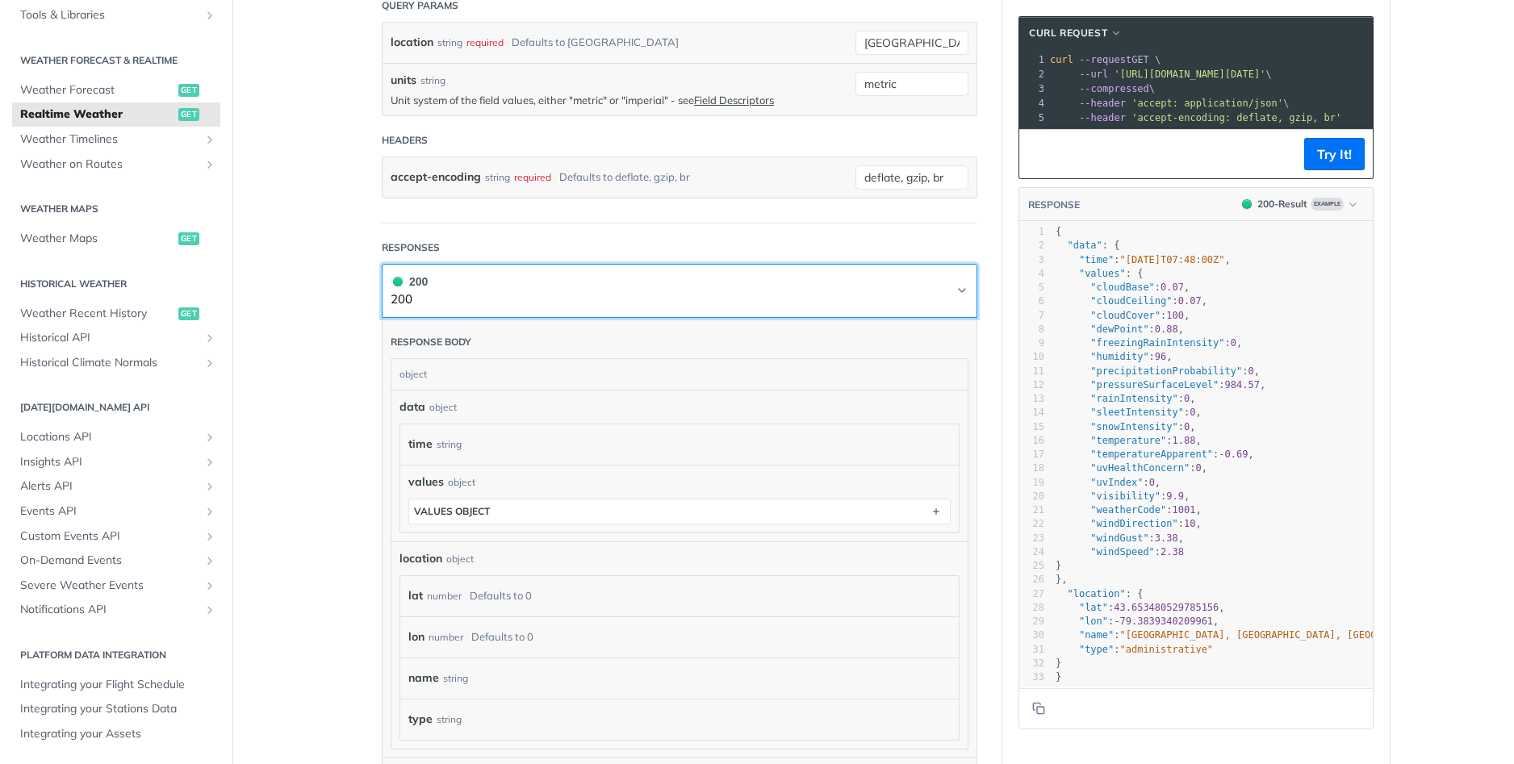
click at [453, 293] on button "200 200" at bounding box center [680, 291] width 578 height 36
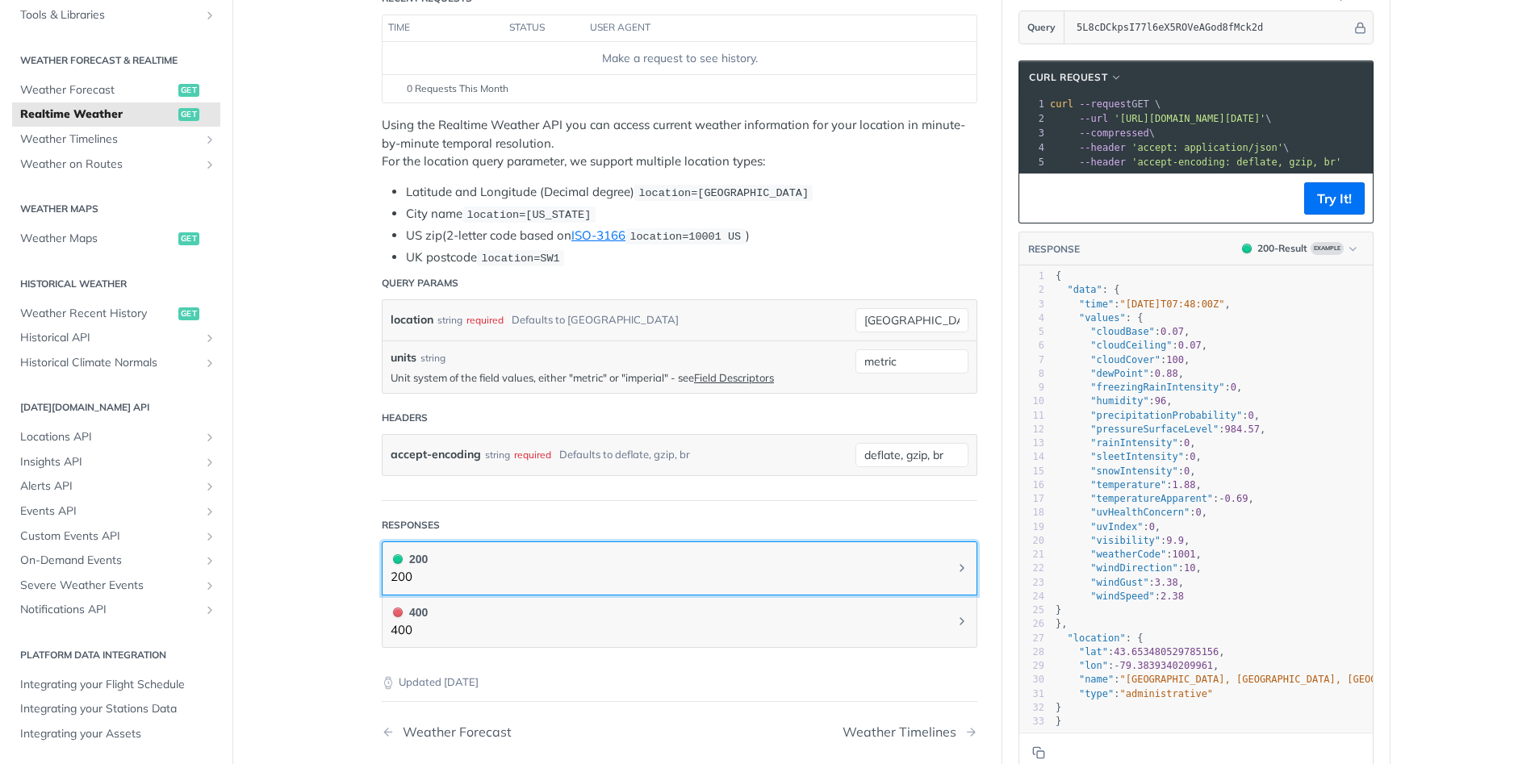
scroll to position [0, 0]
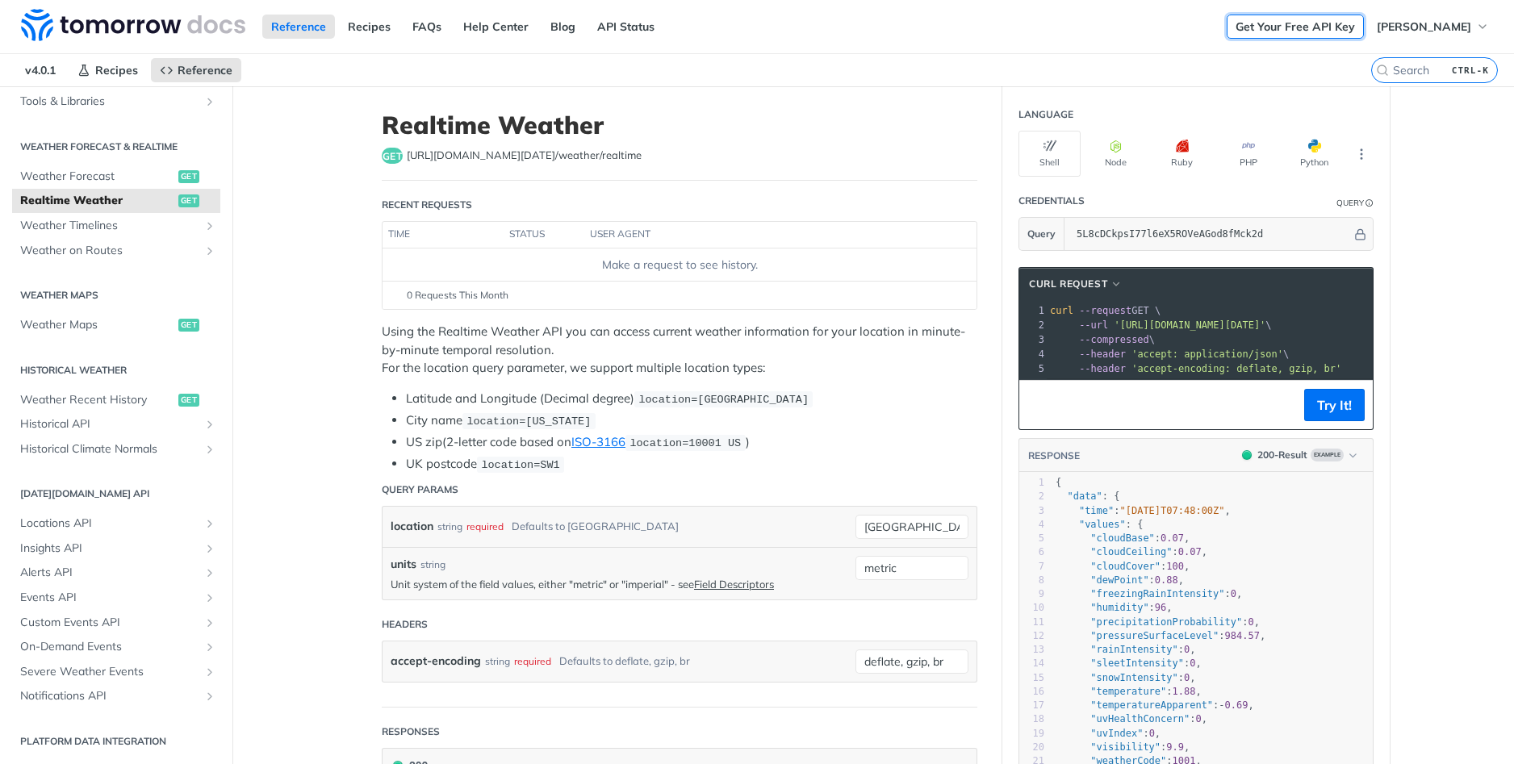
click at [1333, 27] on link "Get Your Free API Key" at bounding box center [1295, 27] width 137 height 24
